Goal: Task Accomplishment & Management: Manage account settings

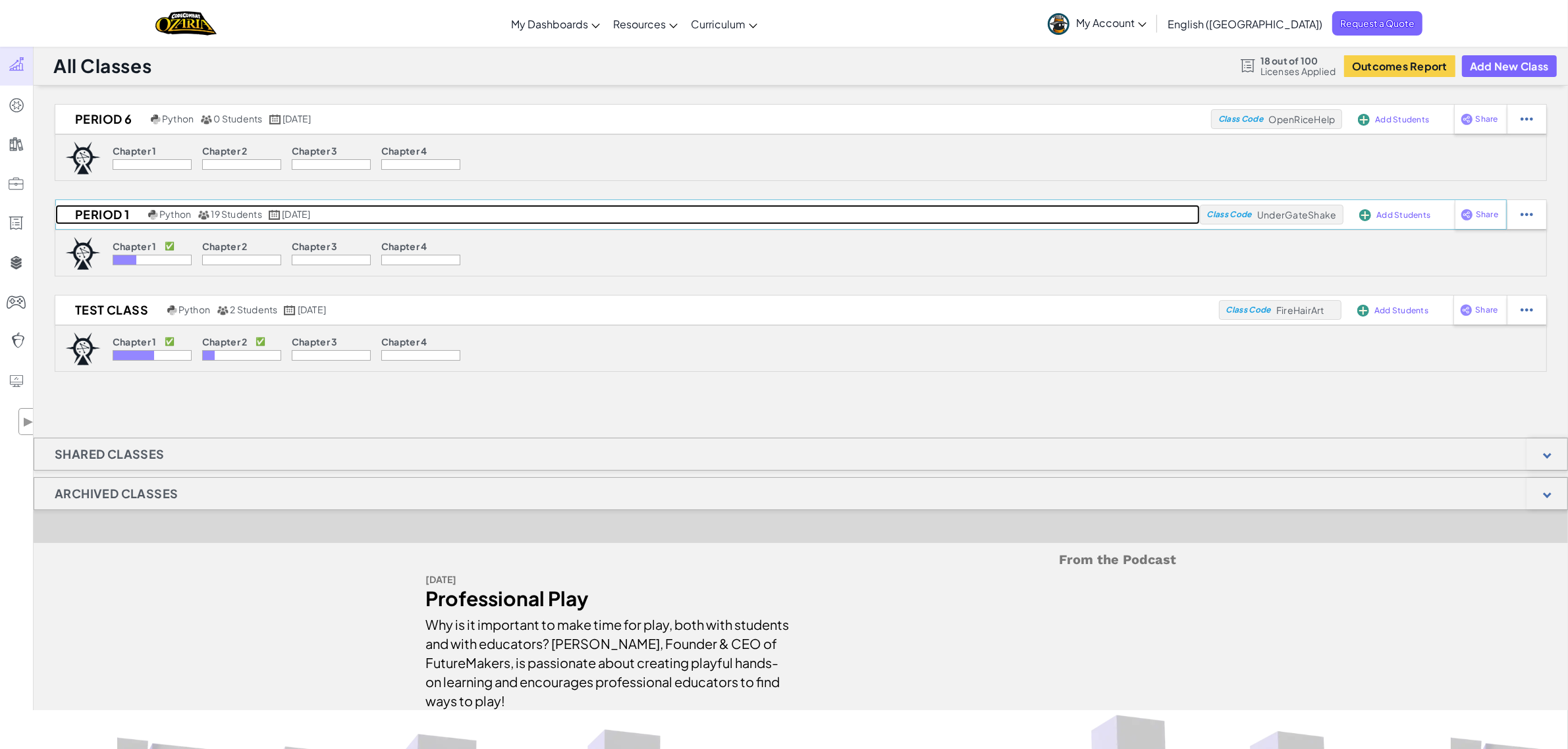
click at [105, 217] on h2 "Period 1" at bounding box center [100, 215] width 90 height 20
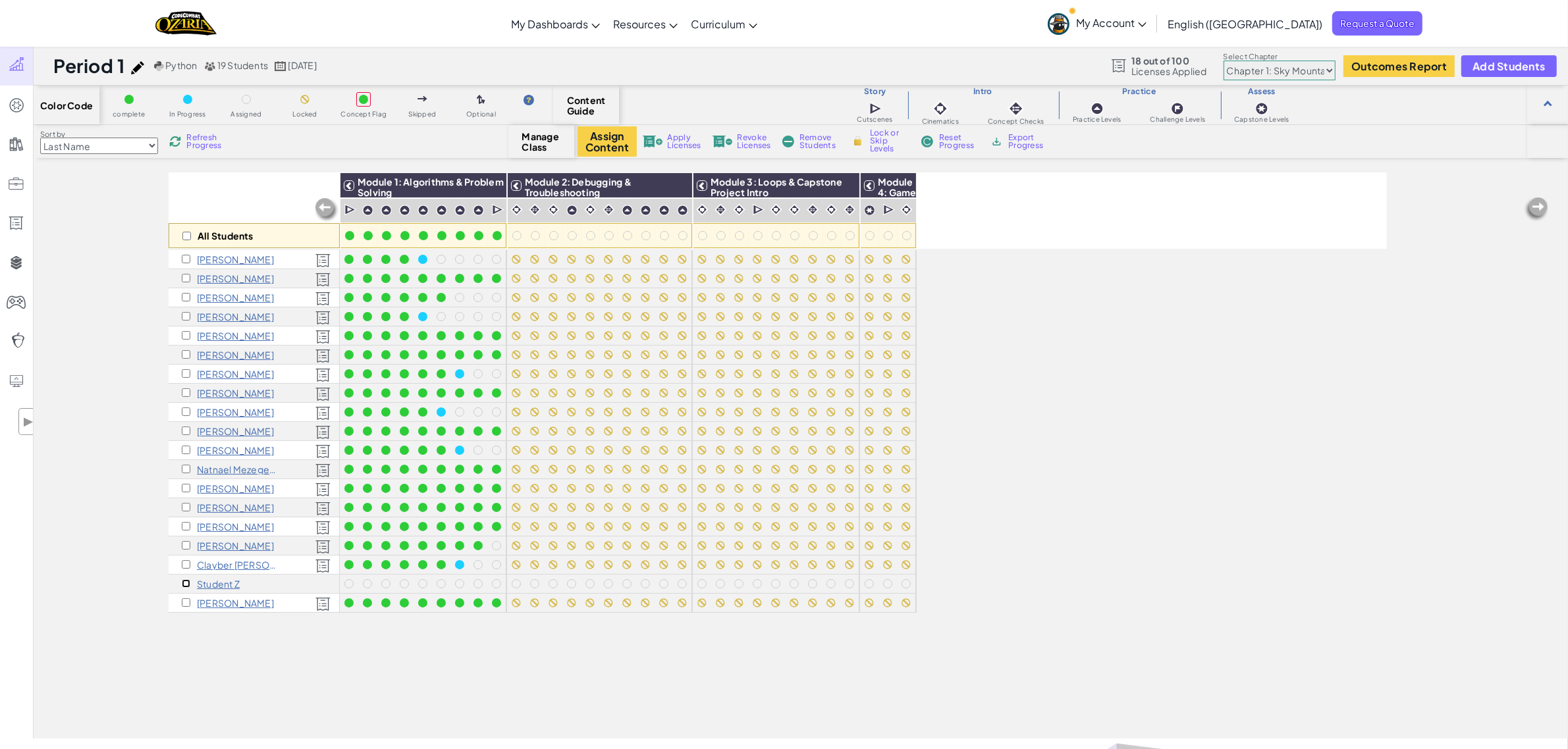
click at [184, 583] on input "checkbox" at bounding box center [185, 583] width 9 height 9
click at [668, 141] on span "Apply Licenses" at bounding box center [685, 141] width 33 height 16
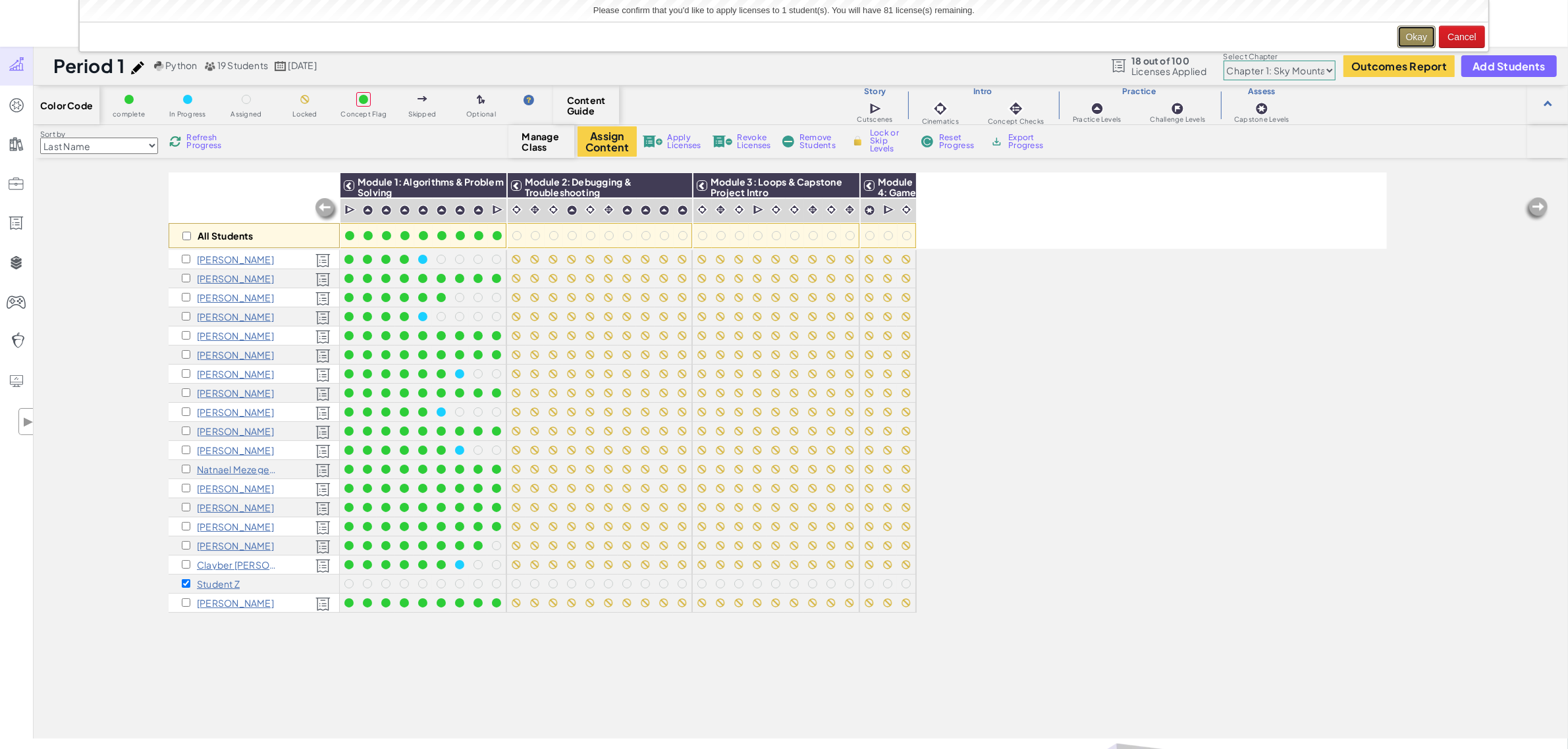
click at [1420, 35] on button "Okay" at bounding box center [1417, 36] width 39 height 22
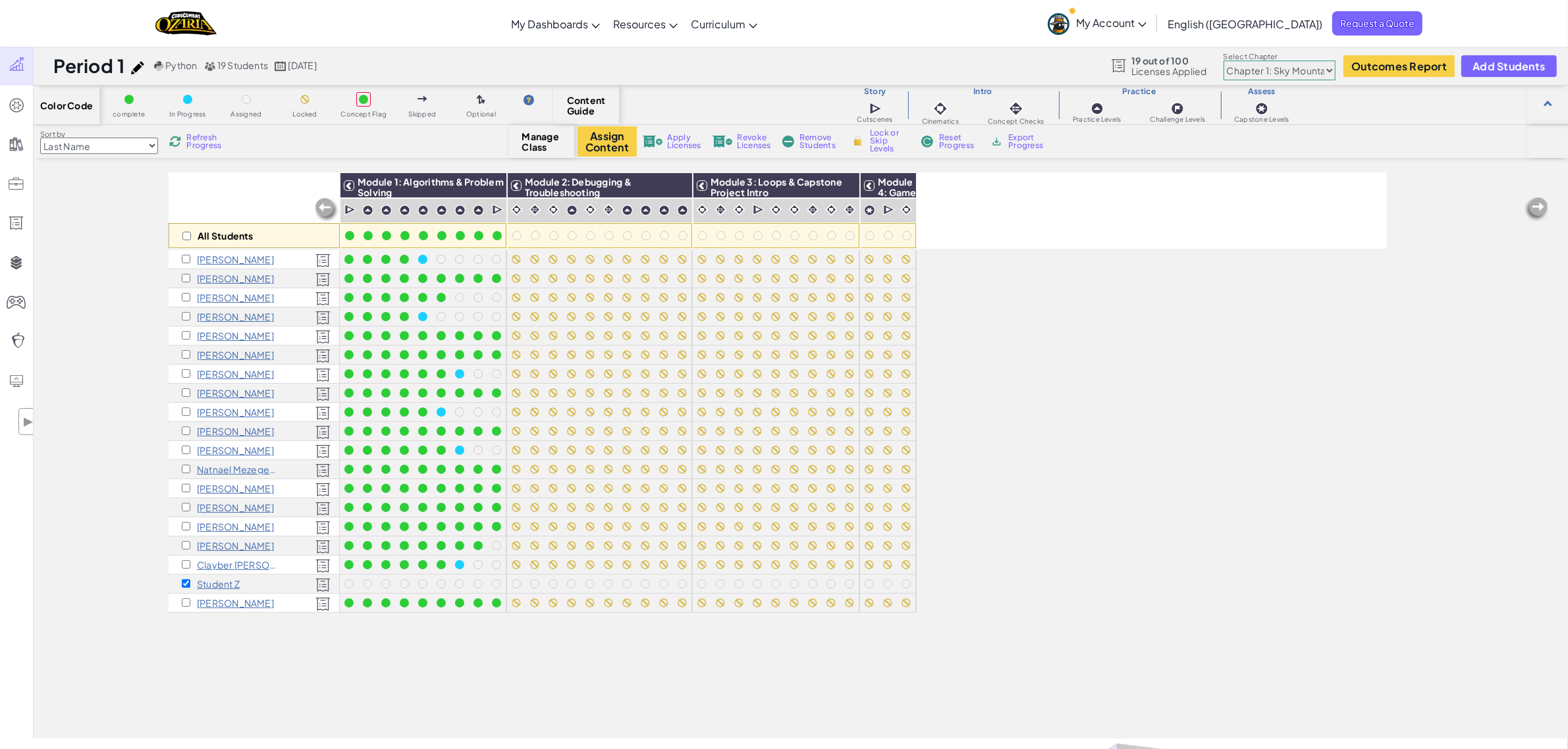
click at [1058, 297] on div "All Students Module 1: Algorithms & Problem Solving Module 2: Debugging & Troub…" at bounding box center [777, 382] width 1218 height 684
click at [493, 183] on img at bounding box center [492, 185] width 23 height 20
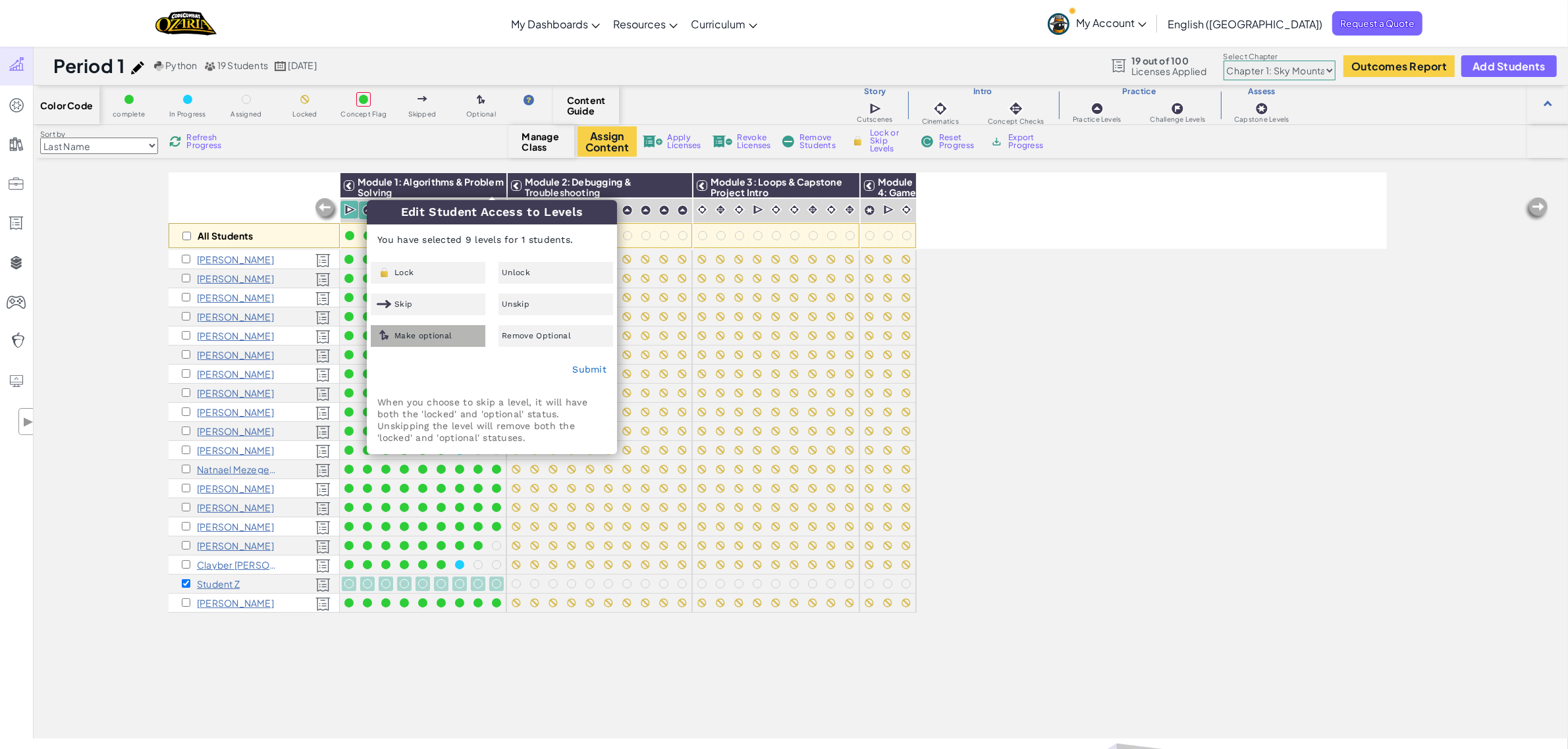
click at [439, 327] on div "Make optional" at bounding box center [427, 336] width 114 height 21
click at [599, 364] on link "Submit" at bounding box center [589, 369] width 34 height 11
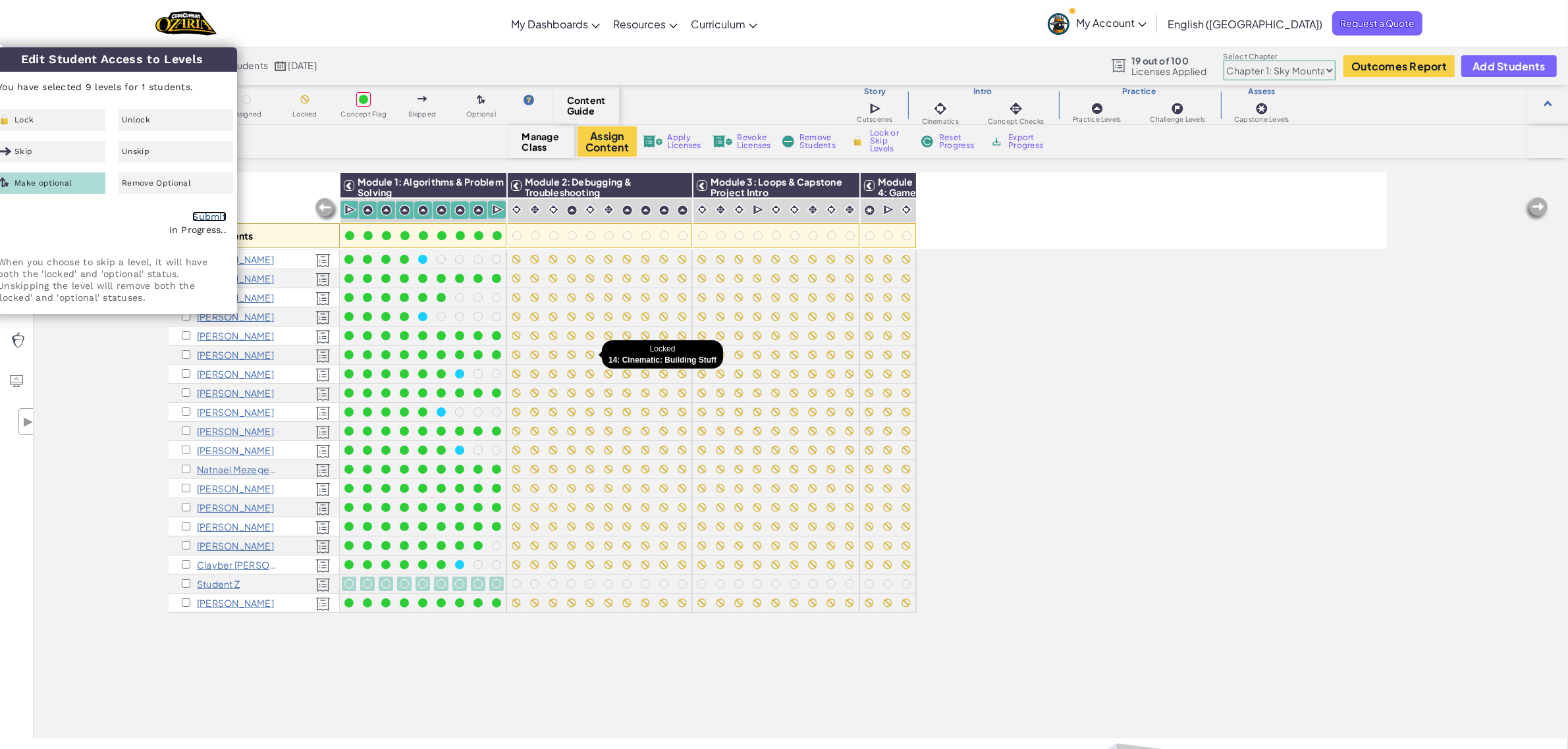
checkbox input "false"
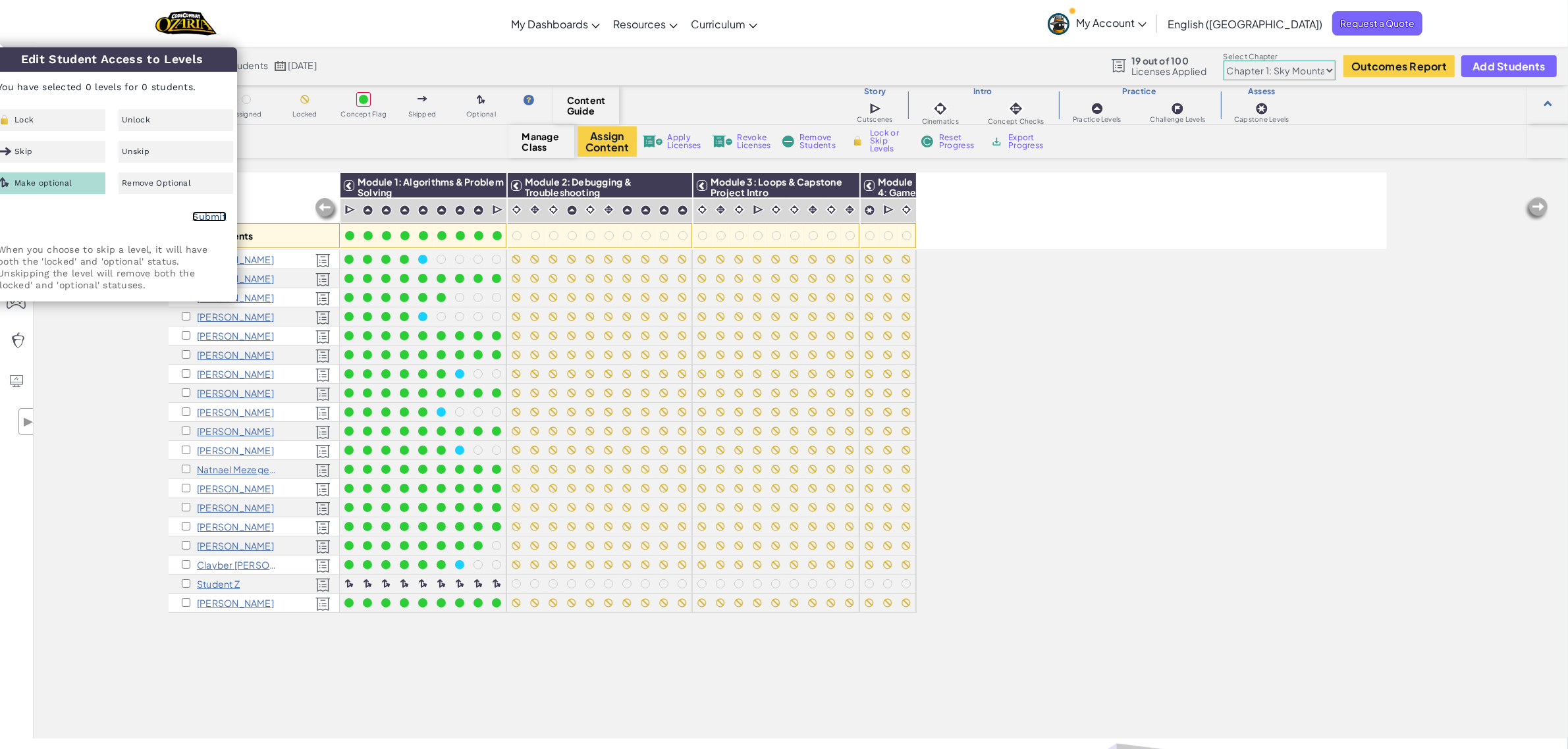
click at [196, 218] on link "Submit" at bounding box center [209, 217] width 34 height 11
click at [680, 183] on img at bounding box center [678, 185] width 23 height 20
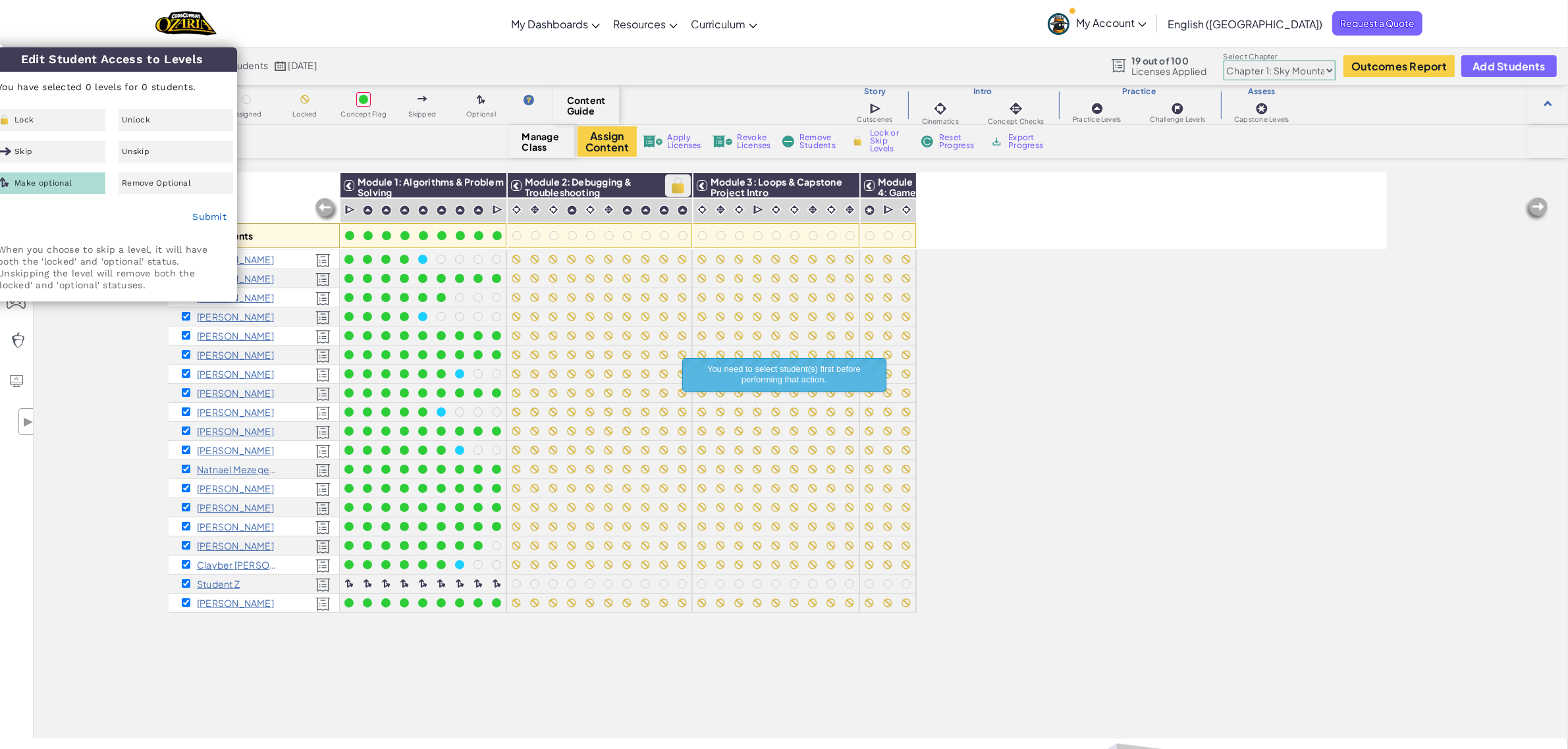
checkbox input "true"
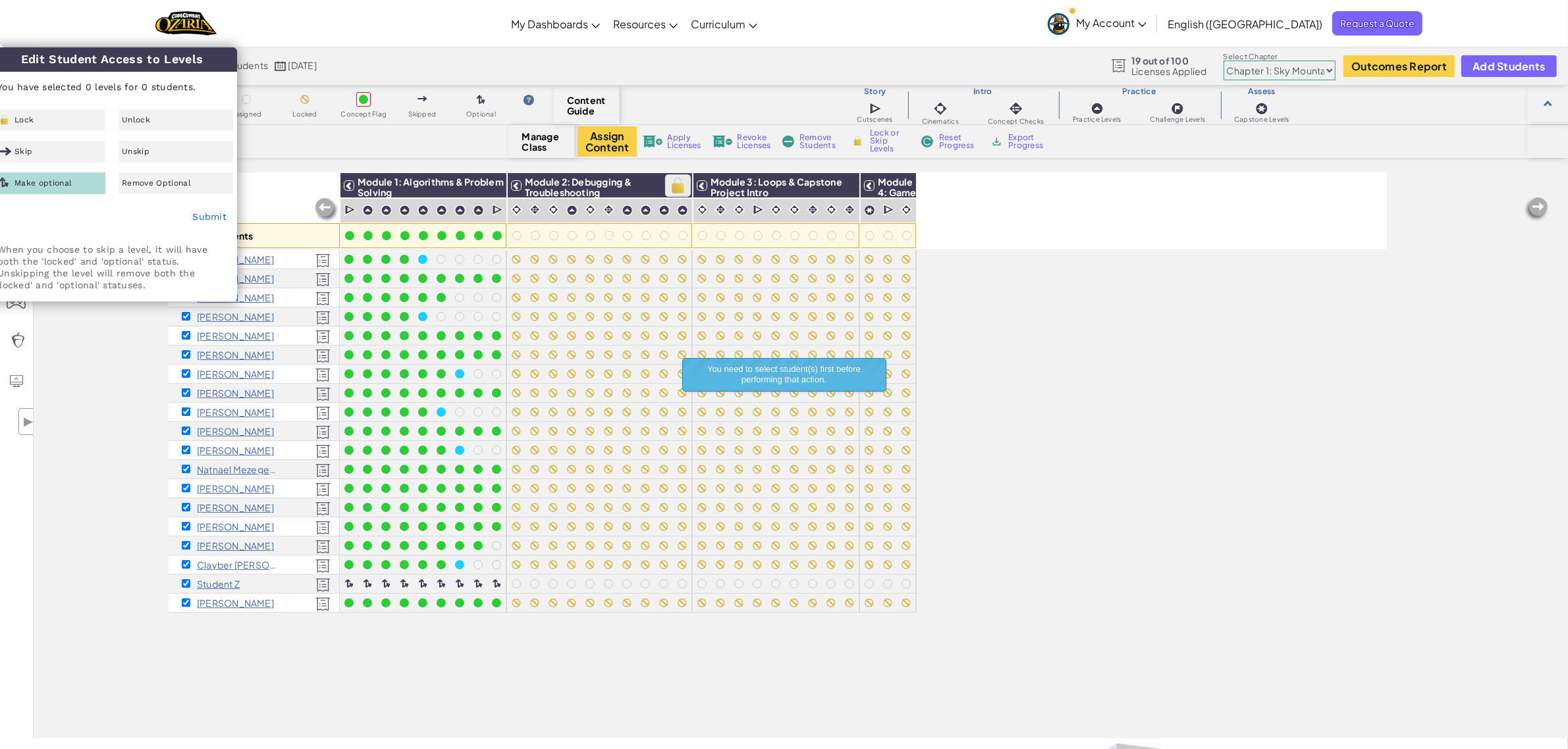
checkbox input "true"
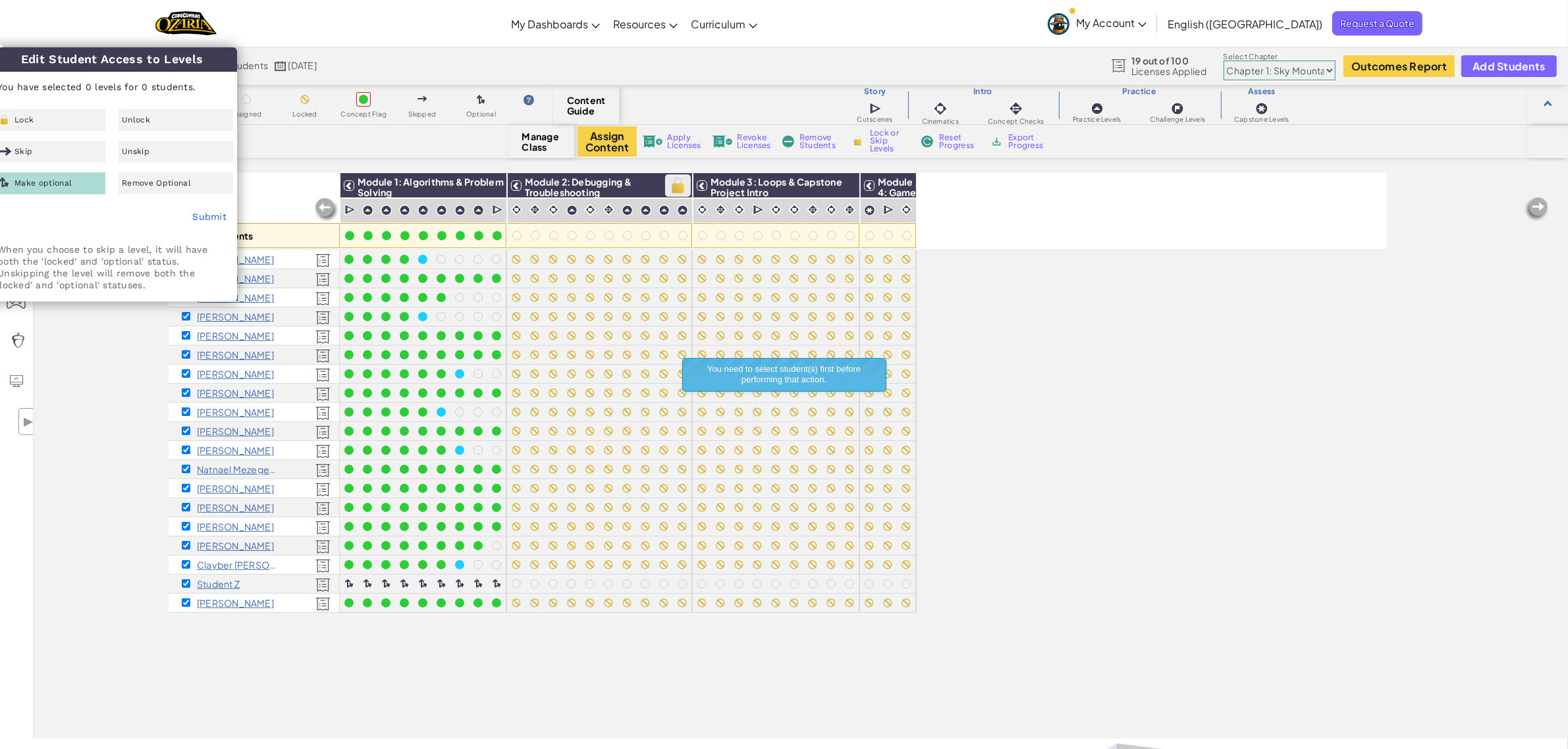
checkbox input "true"
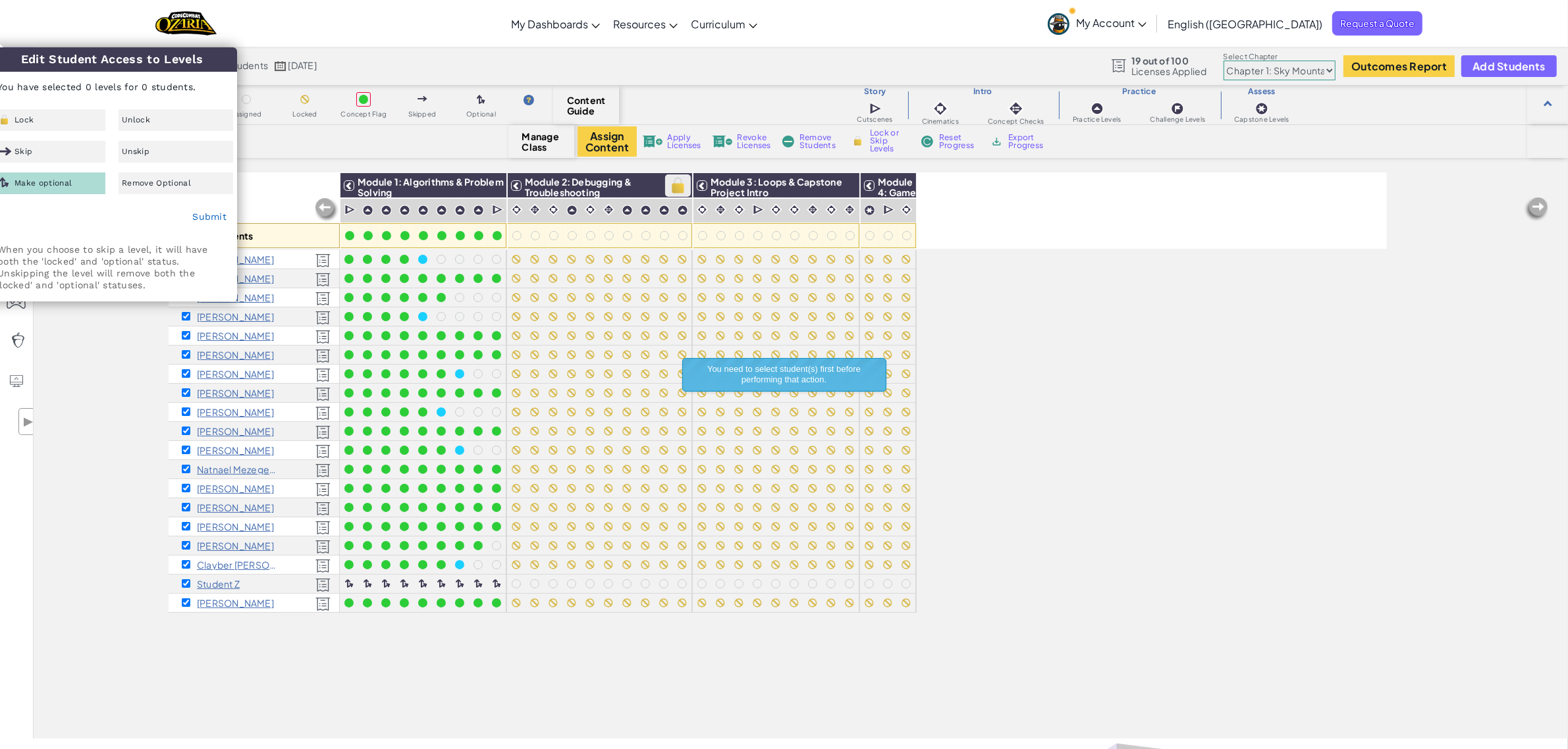
checkbox input "true"
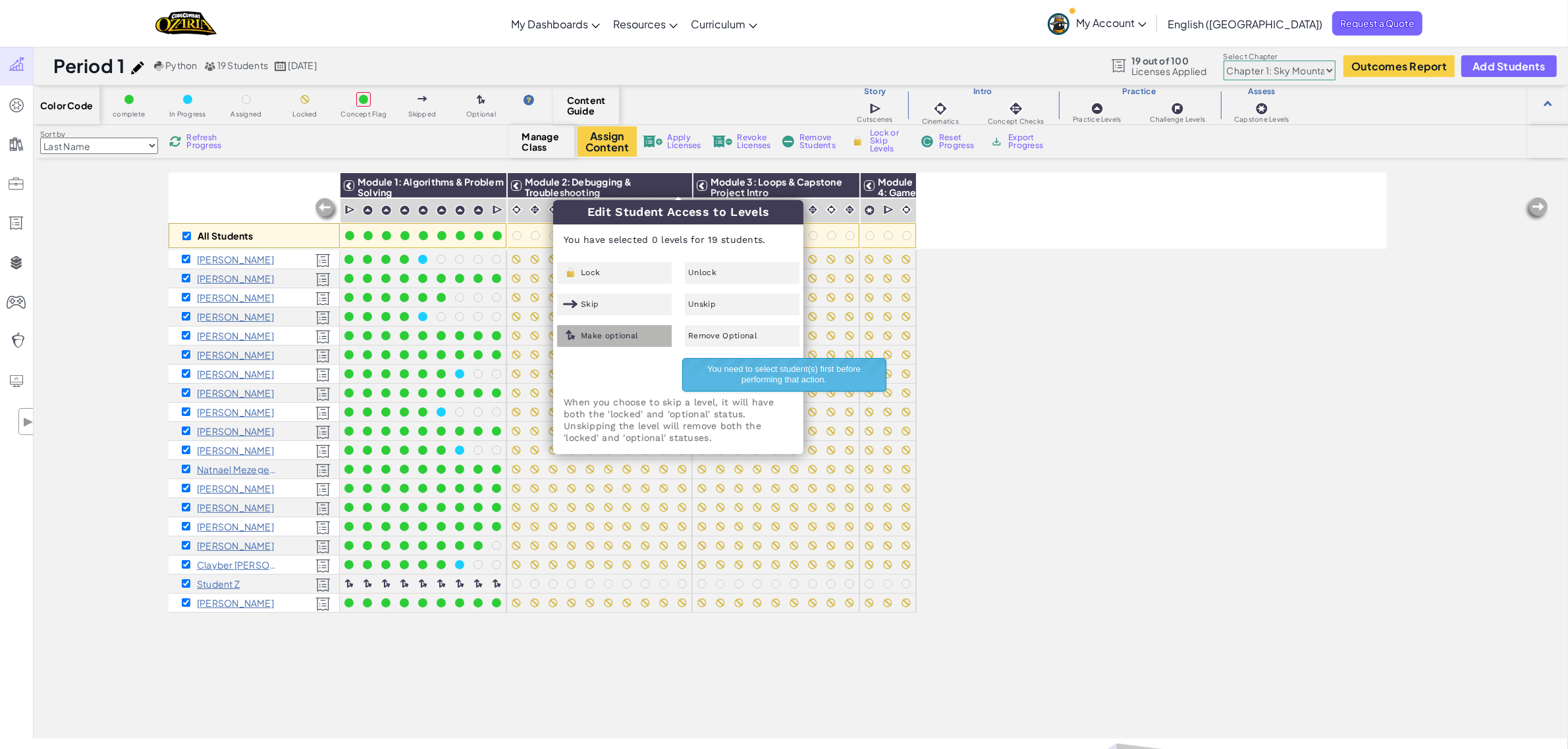
click at [633, 335] on span "Make optional" at bounding box center [609, 335] width 58 height 8
click at [651, 377] on div "Submit" at bounding box center [678, 371] width 249 height 33
click at [775, 370] on span "You need to select student(s) first before performing that action." at bounding box center [783, 374] width 153 height 20
checkbox input "false"
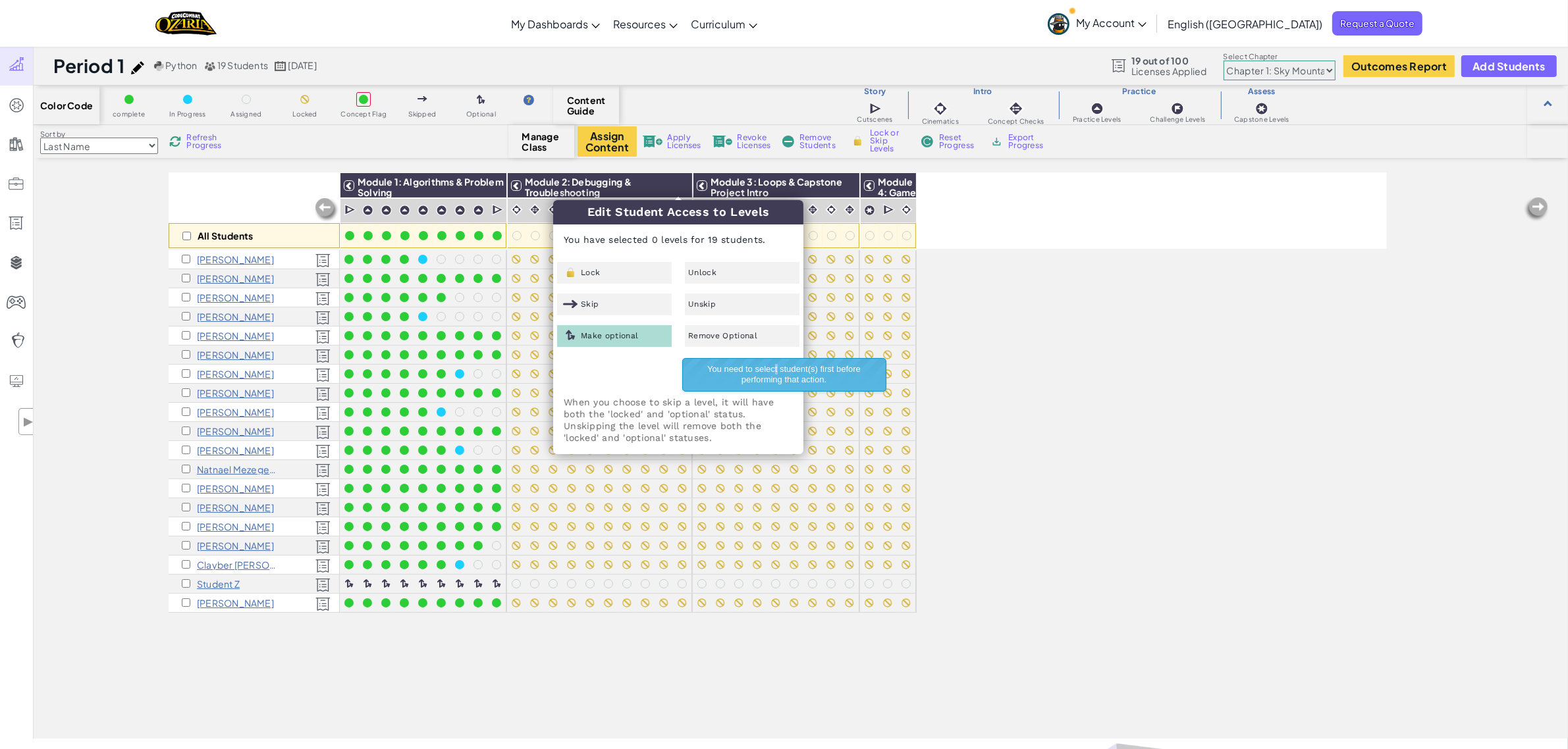
checkbox input "false"
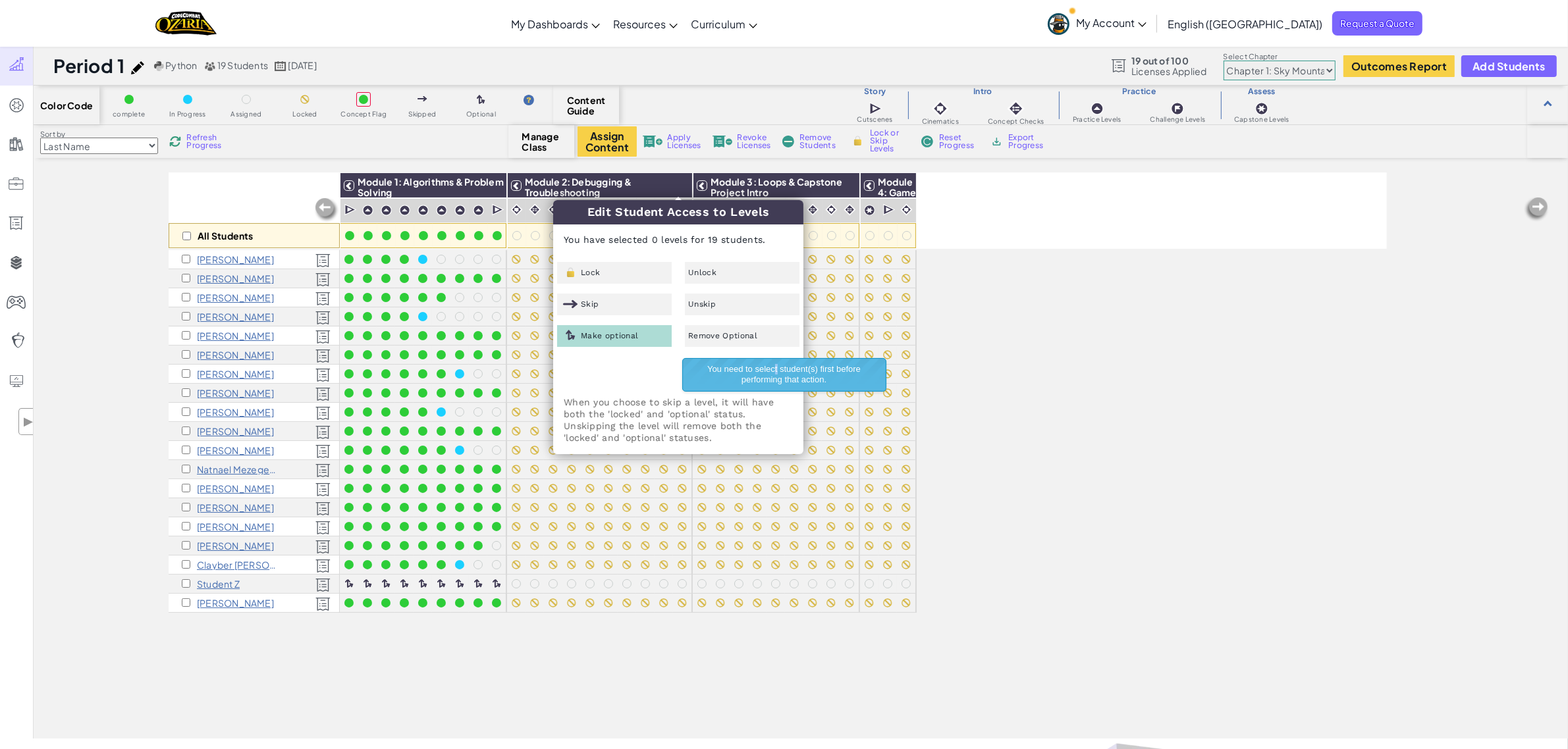
checkbox input "false"
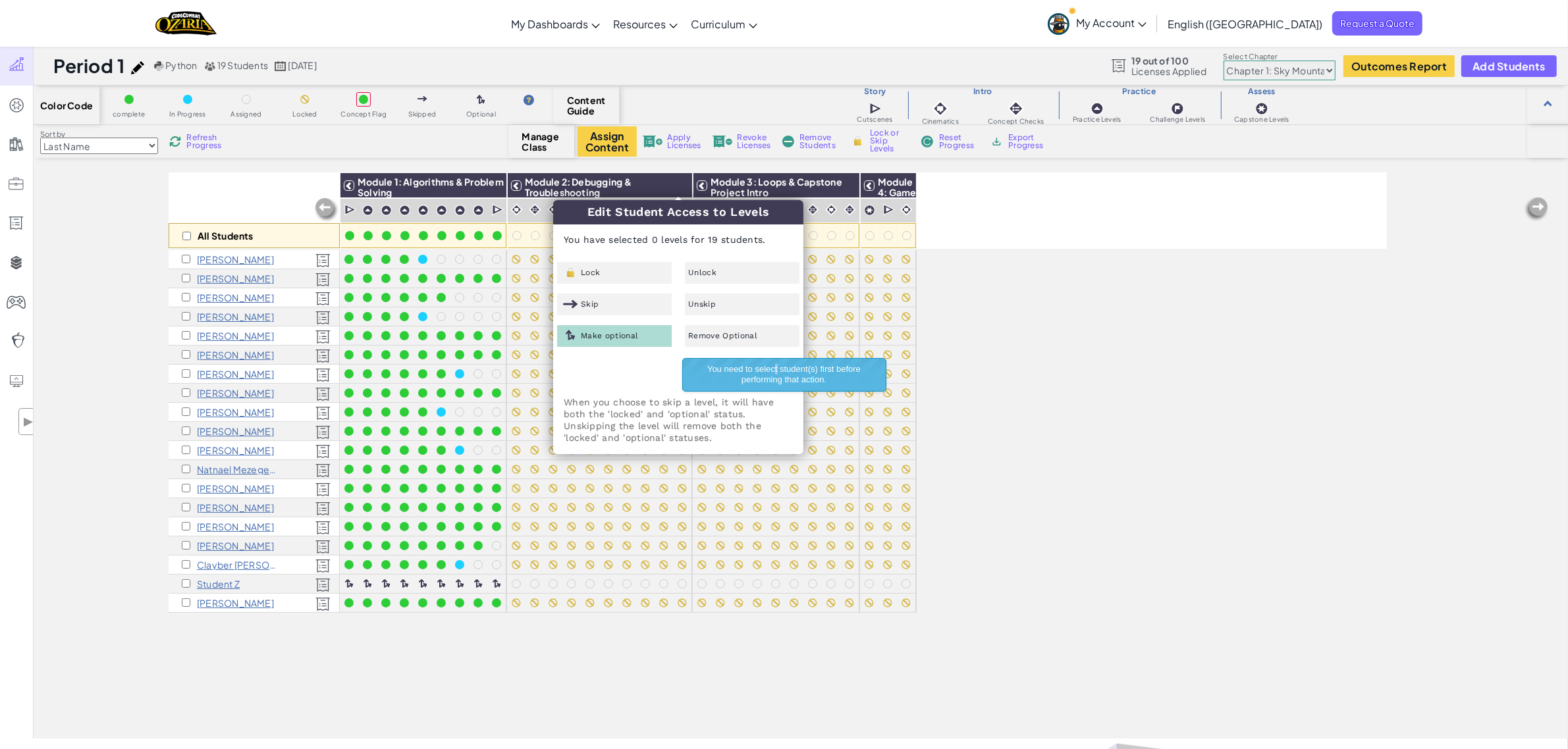
checkbox input "false"
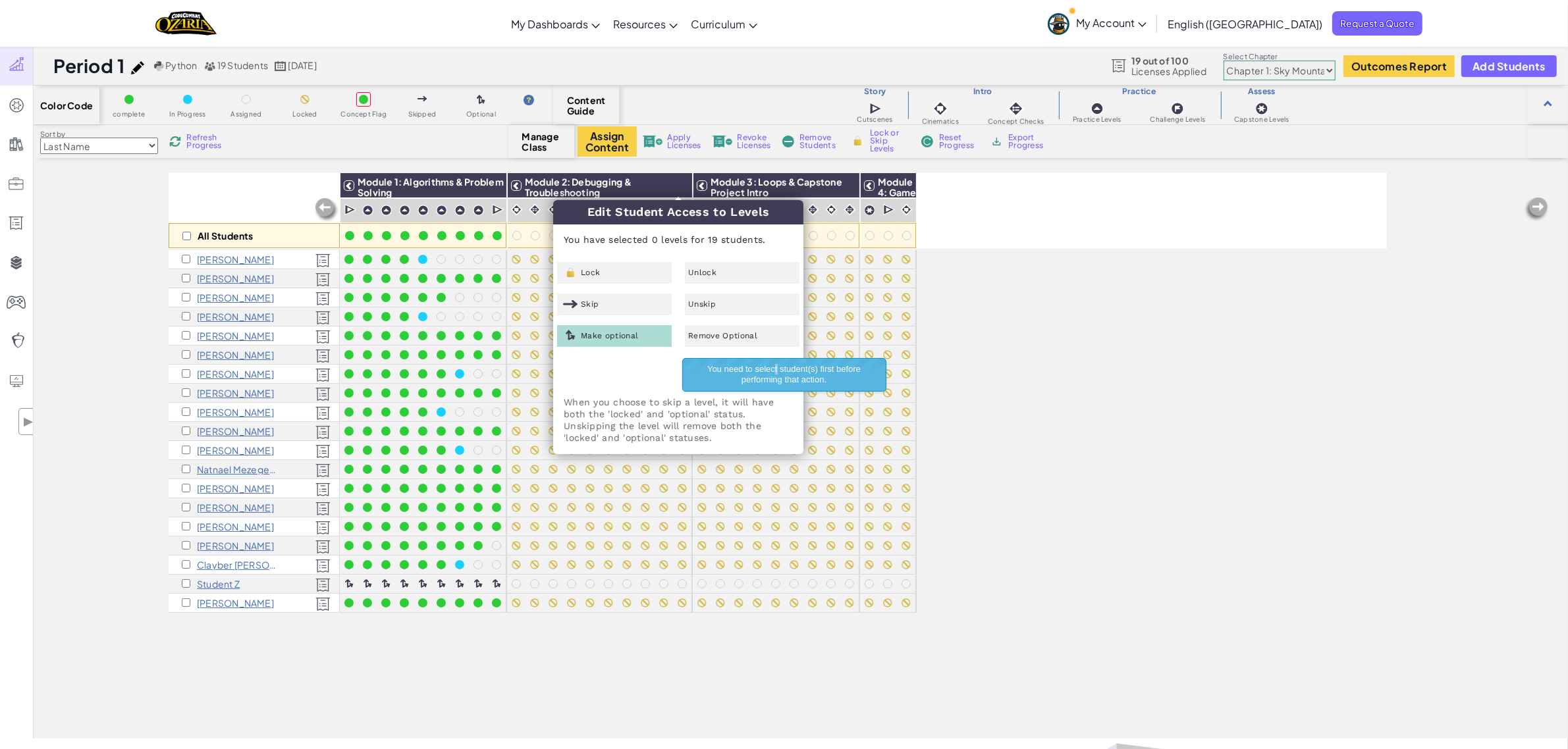
checkbox input "false"
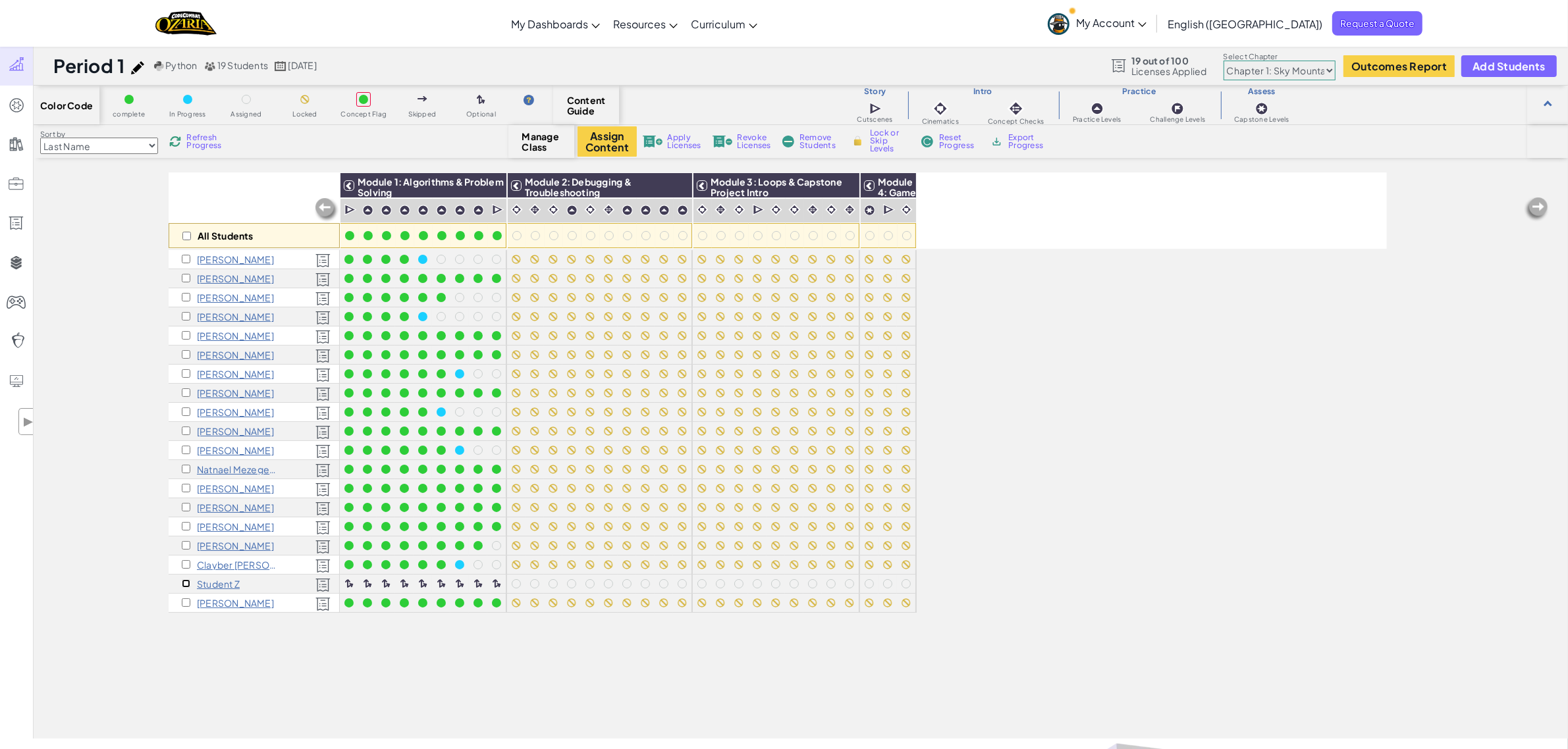
click at [189, 580] on input "checkbox" at bounding box center [185, 583] width 9 height 9
click at [683, 179] on img at bounding box center [678, 185] width 23 height 20
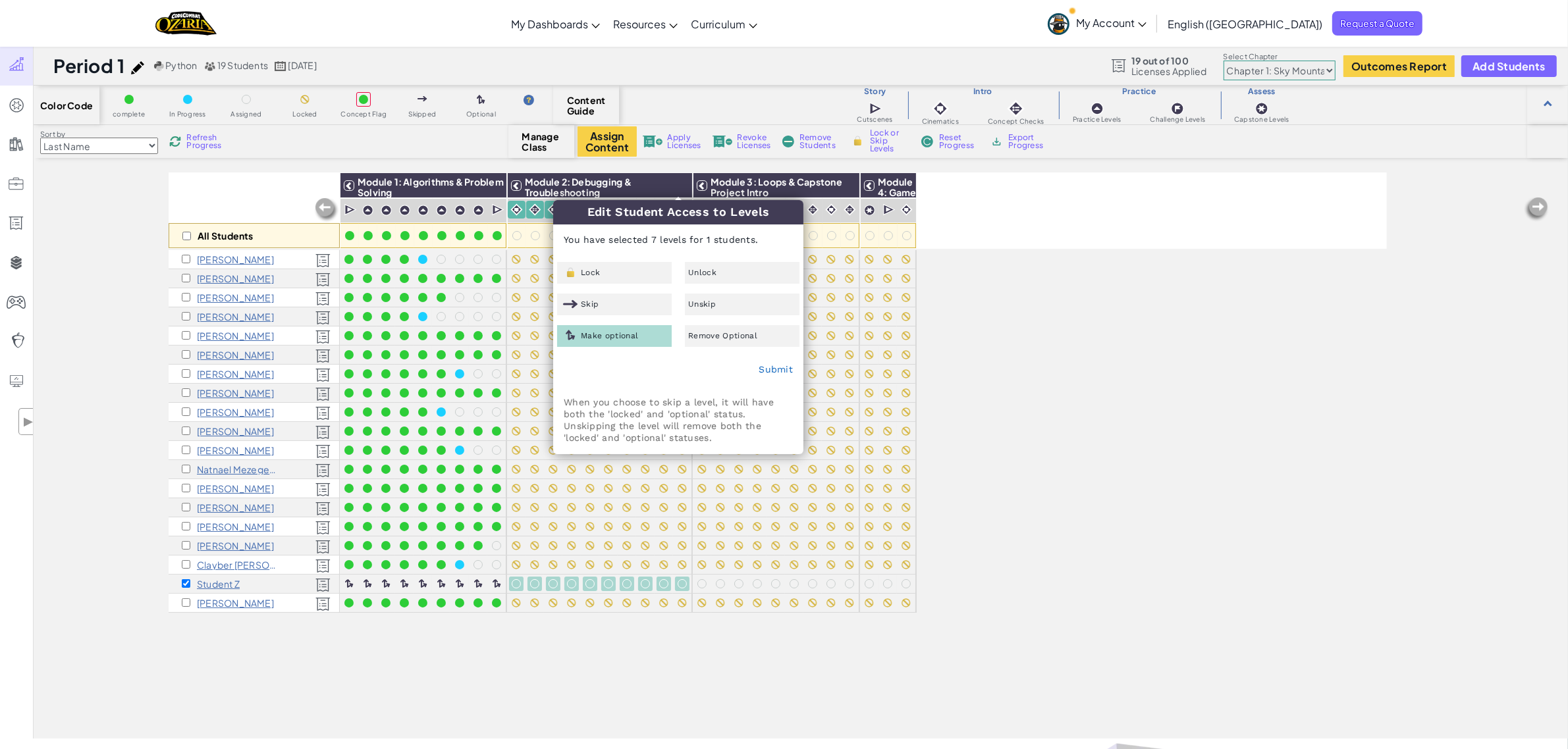
click at [771, 377] on div "Submit" at bounding box center [678, 371] width 249 height 33
click at [771, 374] on link "Submit" at bounding box center [775, 369] width 34 height 11
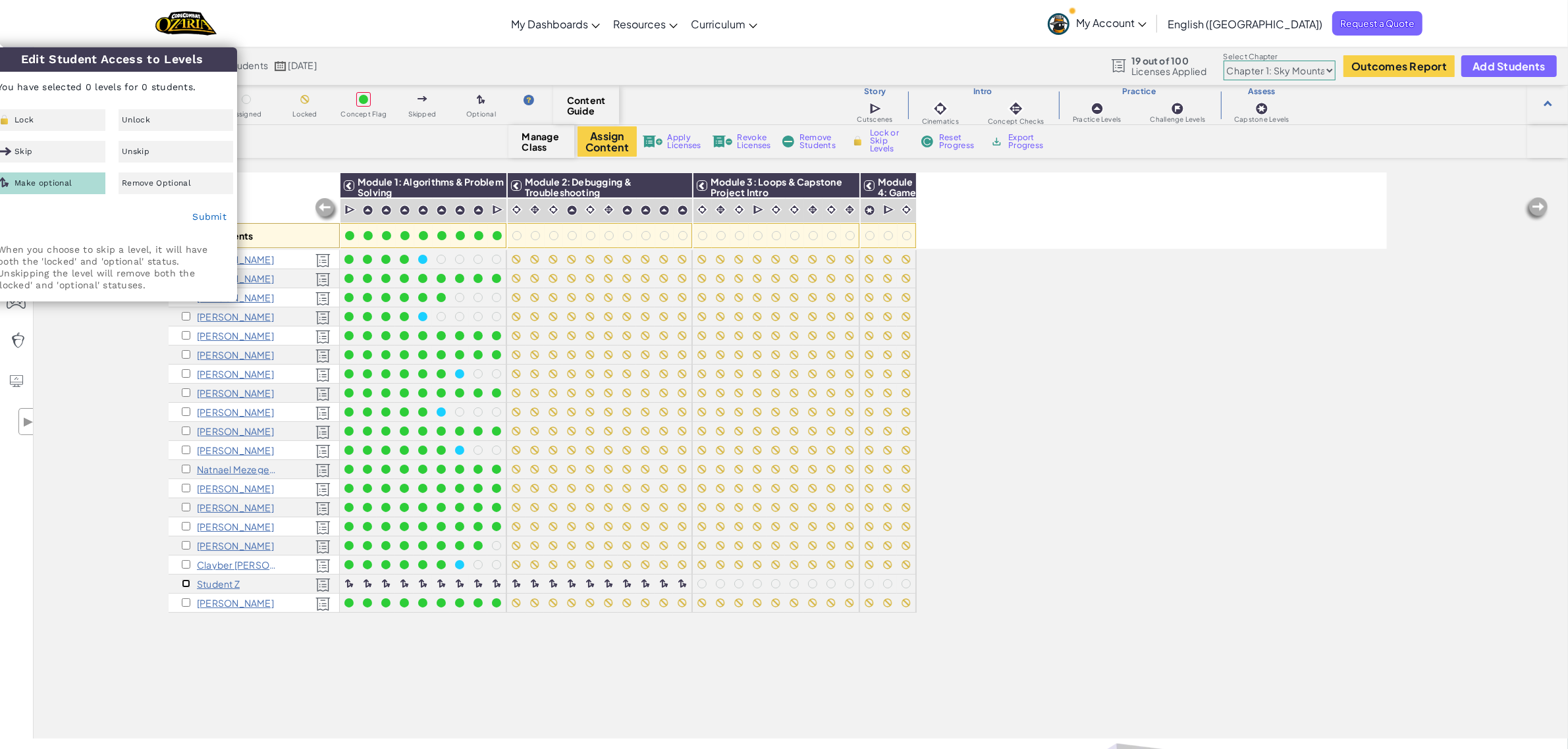
click at [187, 584] on input "checkbox" at bounding box center [185, 583] width 9 height 9
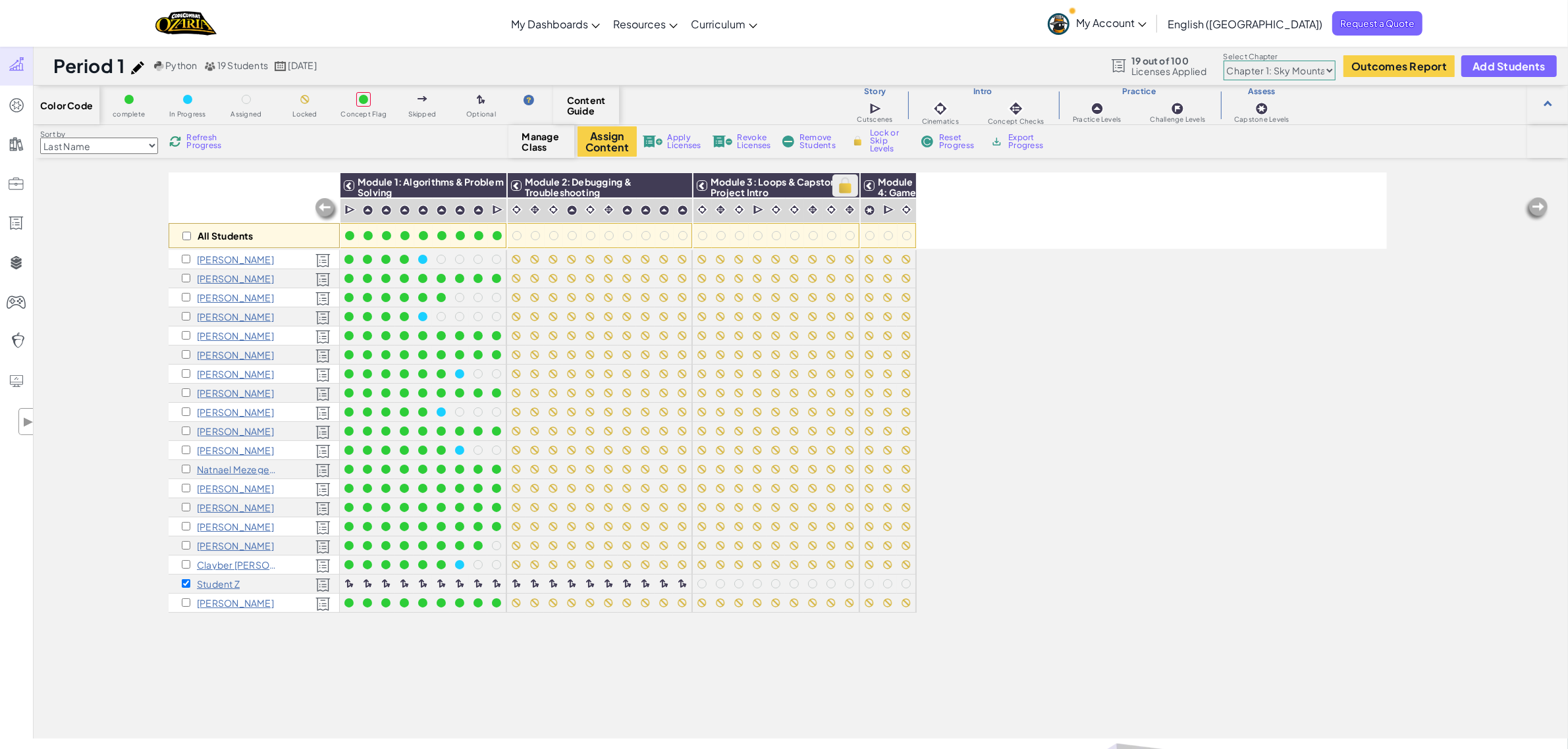
click at [841, 185] on img at bounding box center [845, 185] width 23 height 20
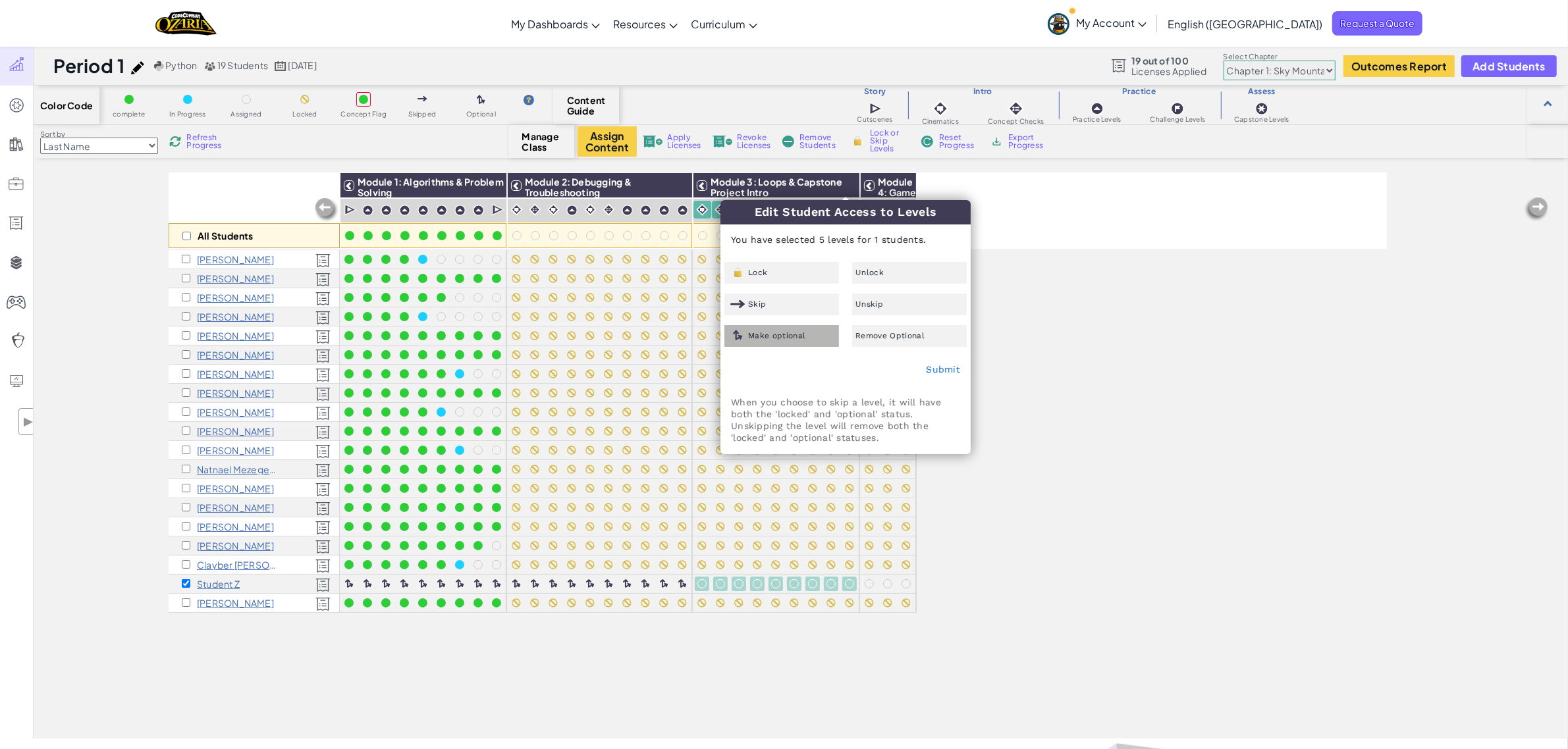
click at [799, 335] on span "Make optional" at bounding box center [776, 335] width 58 height 8
click at [940, 368] on link "Submit" at bounding box center [942, 369] width 34 height 11
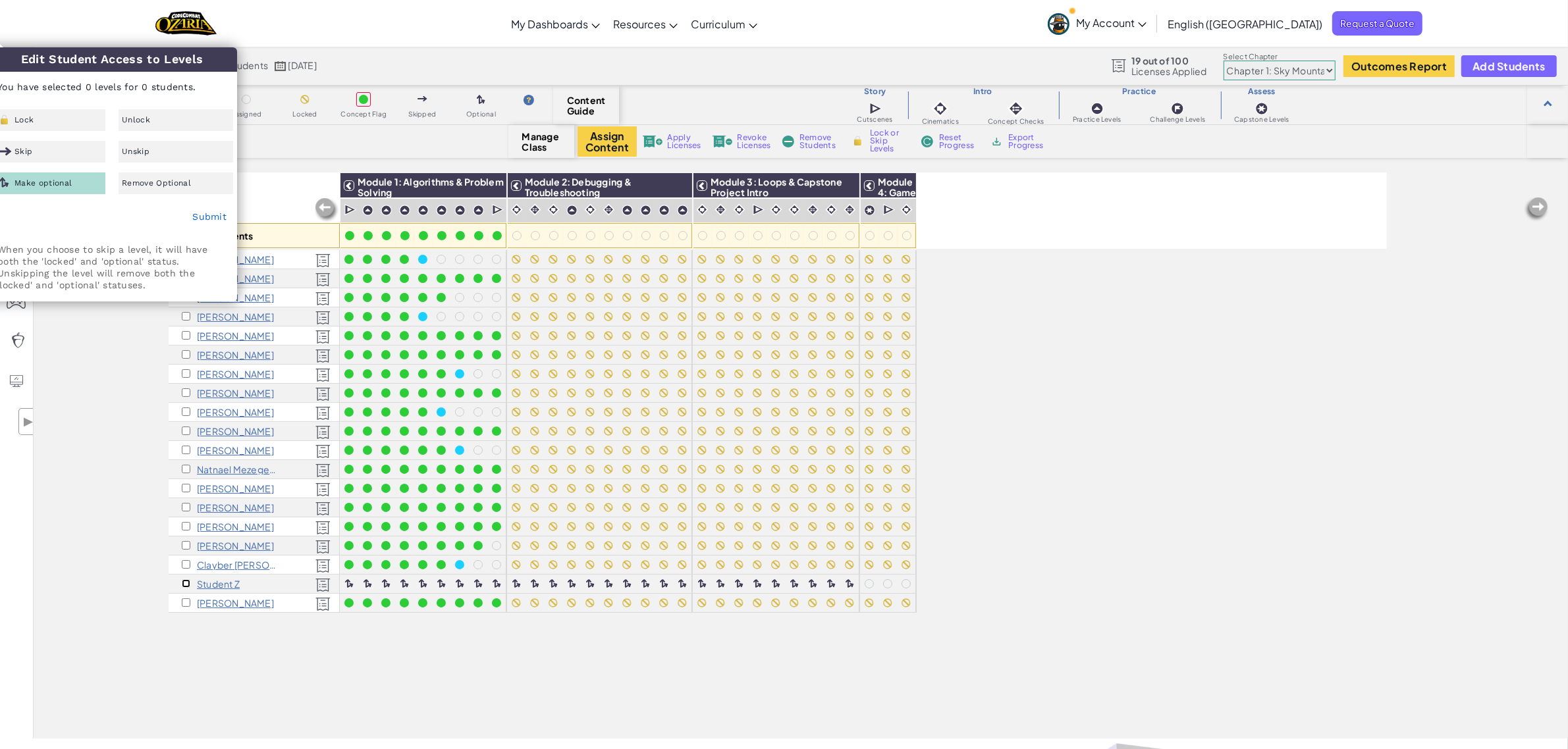
click at [184, 583] on input "checkbox" at bounding box center [185, 583] width 9 height 9
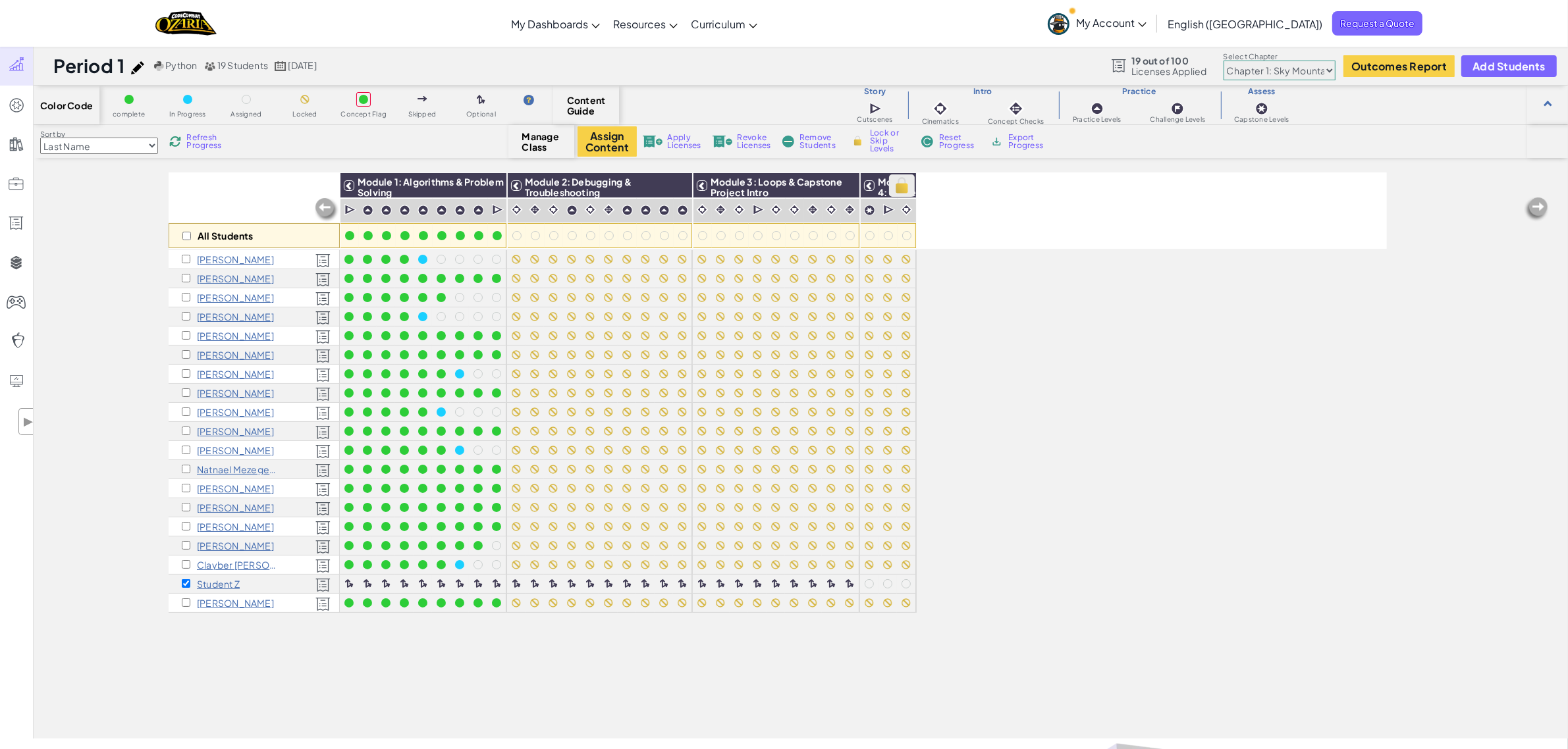
click at [909, 182] on img at bounding box center [902, 185] width 23 height 20
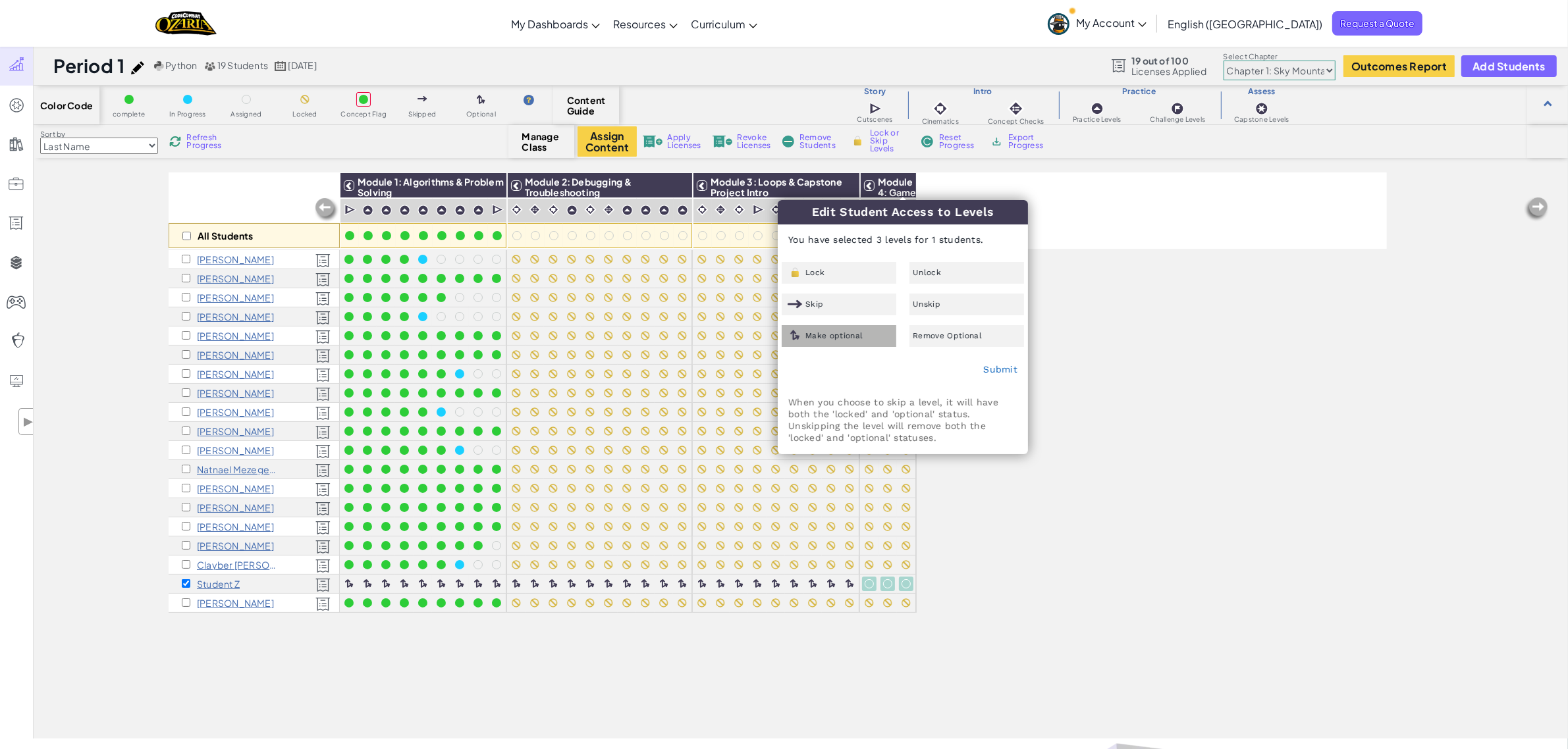
click at [846, 337] on span "Make optional" at bounding box center [834, 335] width 58 height 8
click at [1011, 366] on link "Submit" at bounding box center [1000, 369] width 34 height 11
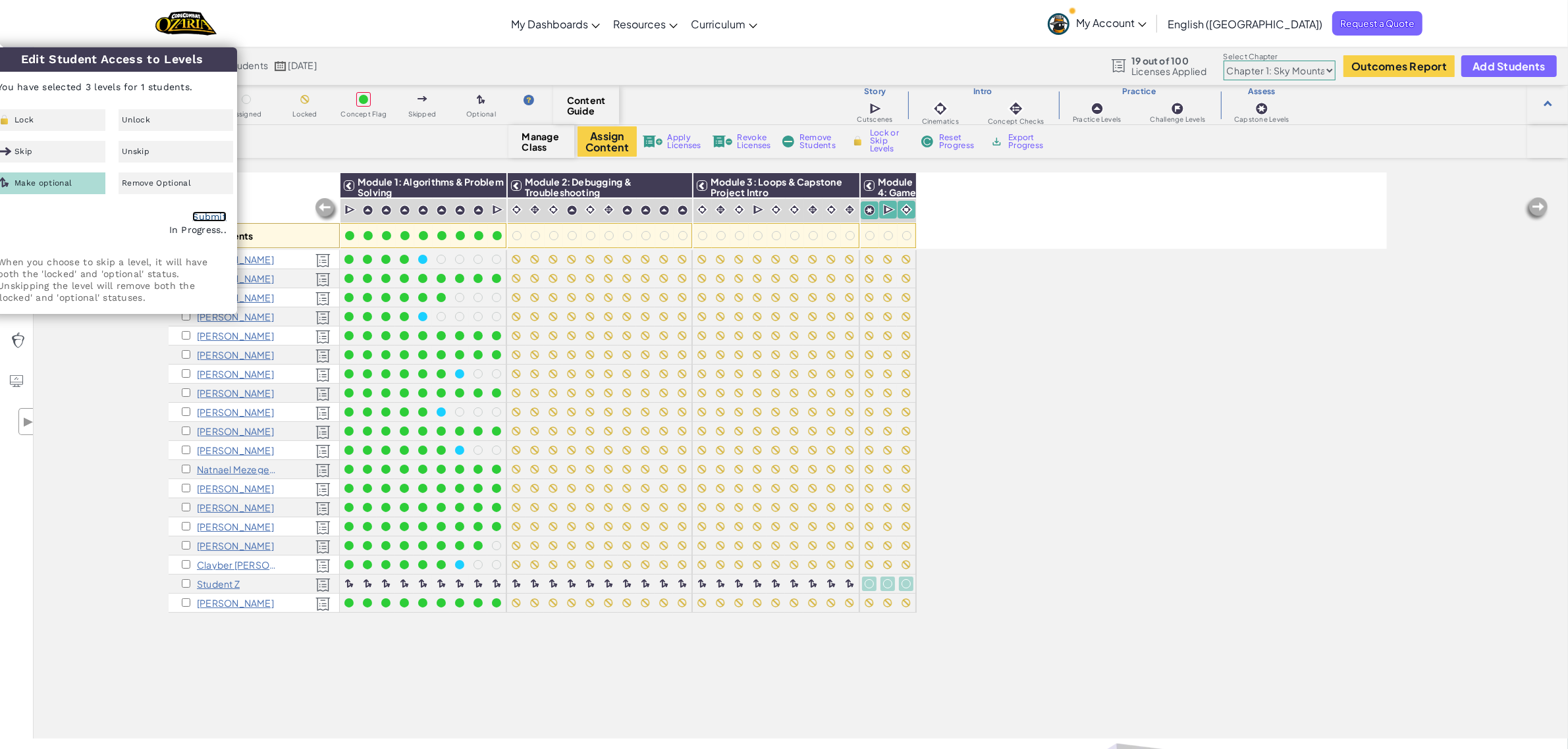
checkbox input "false"
click at [1021, 374] on div "All Students Module 1: Algorithms & Problem Solving Module 2: Debugging & Troub…" at bounding box center [777, 382] width 1218 height 684
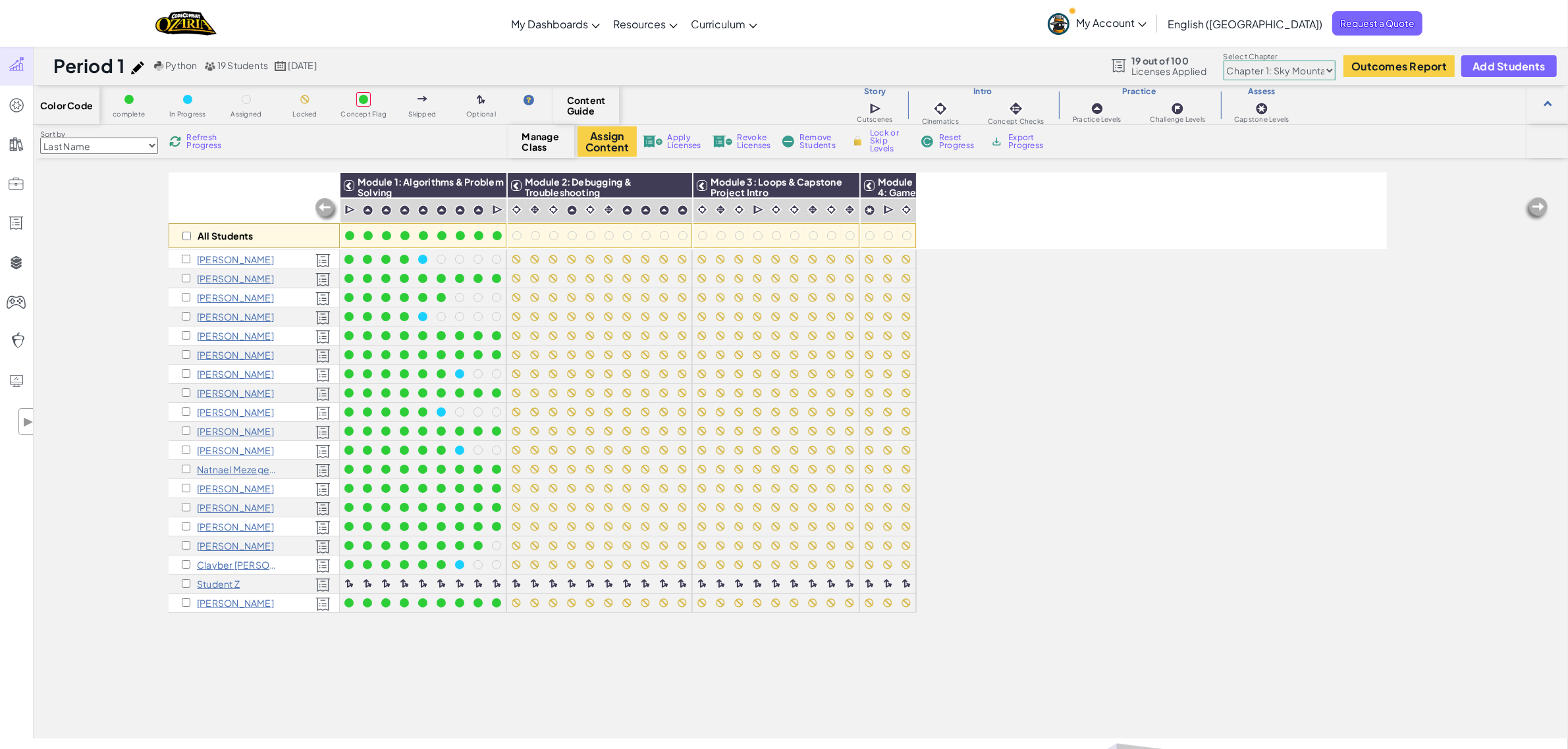
click at [228, 583] on p "Student Z" at bounding box center [218, 583] width 43 height 11
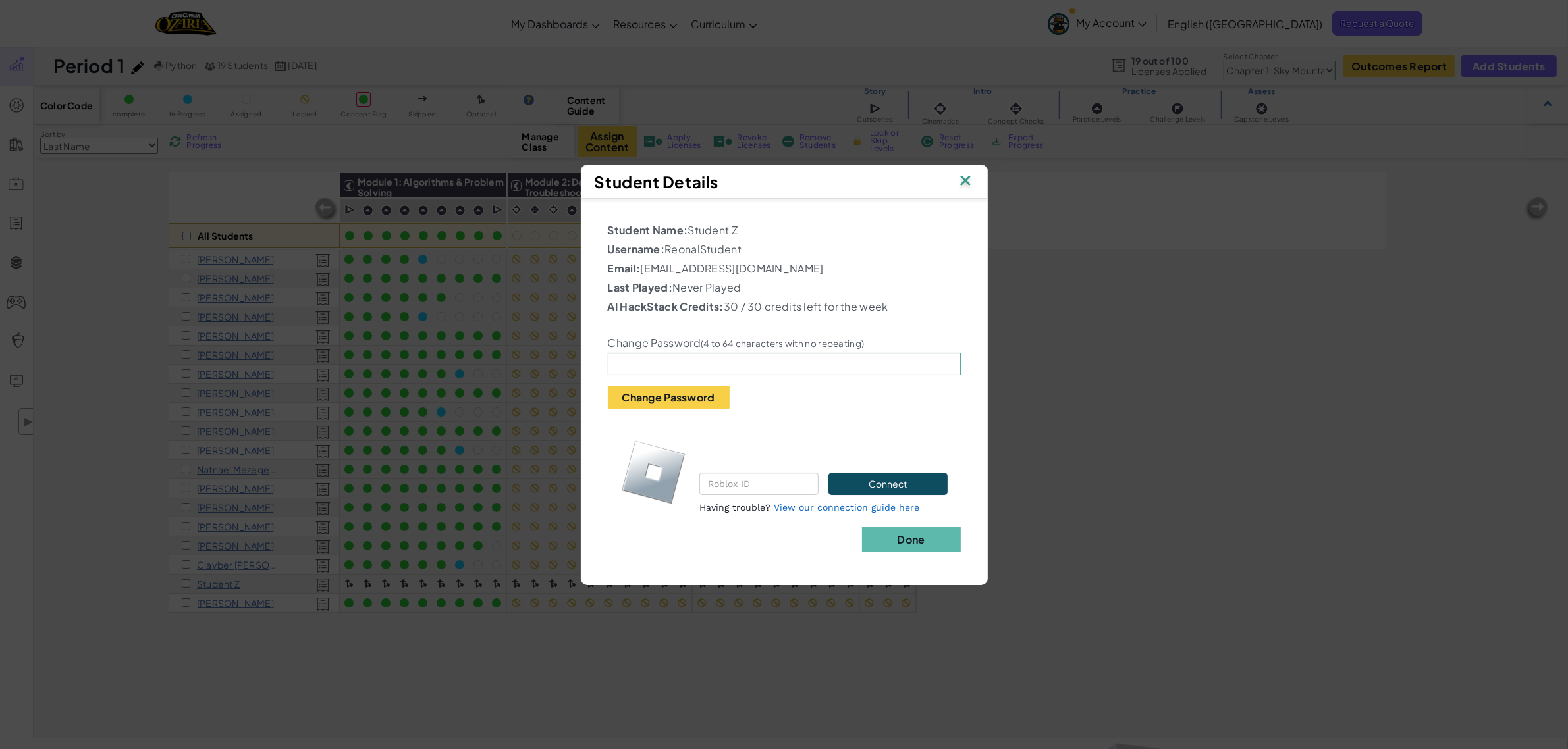
click at [969, 177] on img at bounding box center [965, 181] width 18 height 20
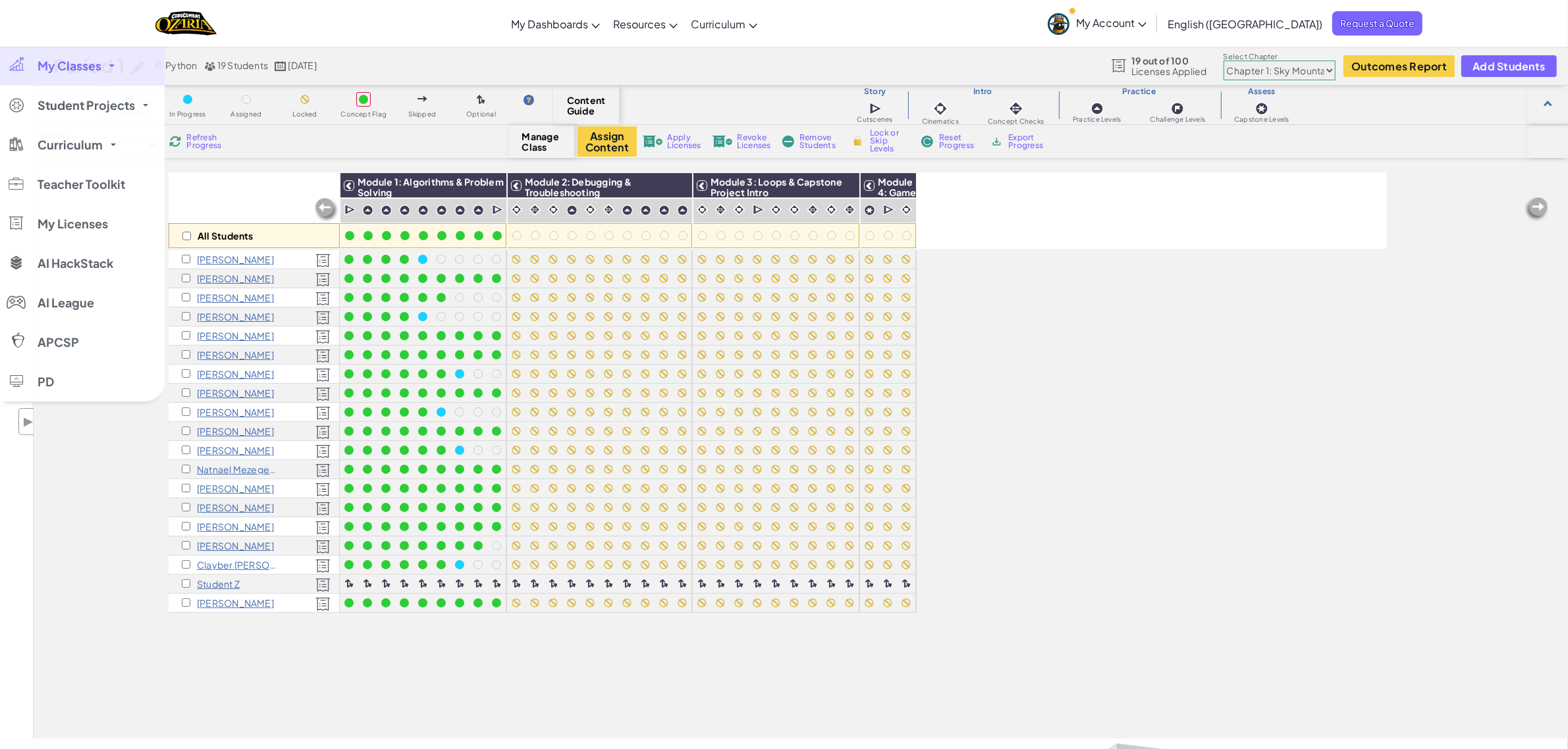
click at [93, 66] on span "My Classes" at bounding box center [68, 65] width 63 height 12
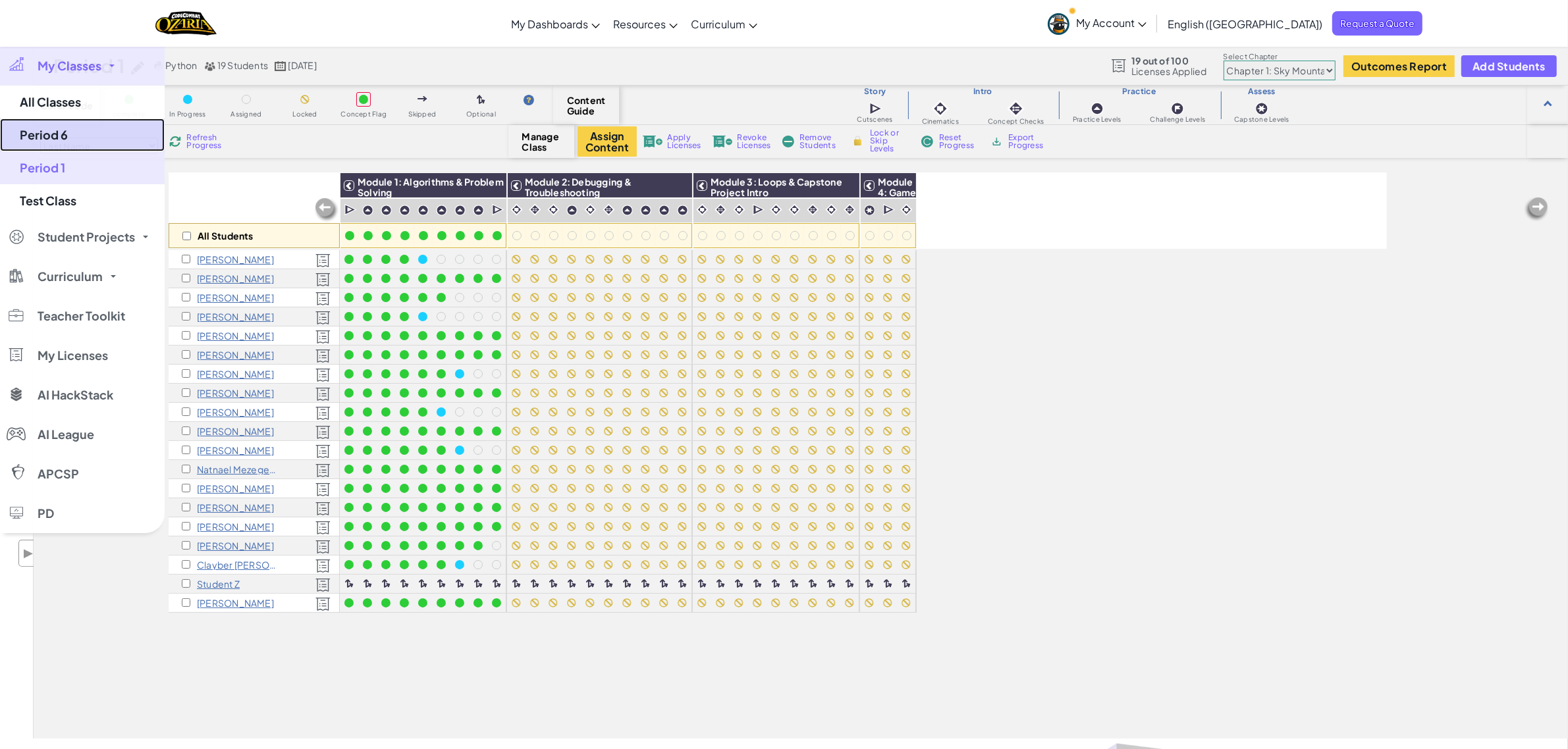
click at [74, 136] on link "Period 6" at bounding box center [82, 136] width 165 height 33
